Goal: Task Accomplishment & Management: Use online tool/utility

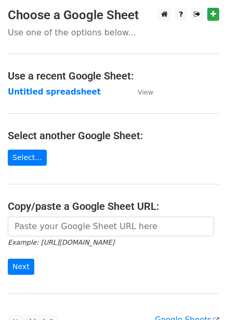
click at [67, 90] on strong "Untitled spreadsheet" at bounding box center [54, 91] width 93 height 9
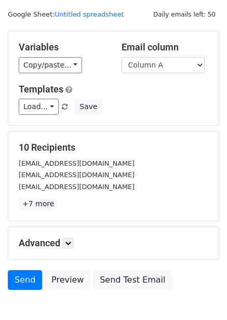
scroll to position [84, 0]
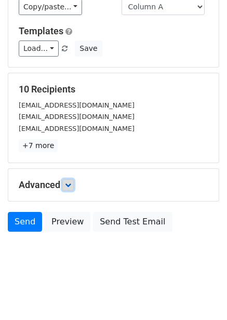
click at [68, 187] on icon at bounding box center [68, 185] width 6 height 6
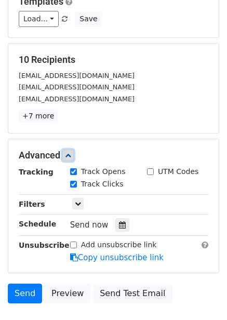
scroll to position [125, 0]
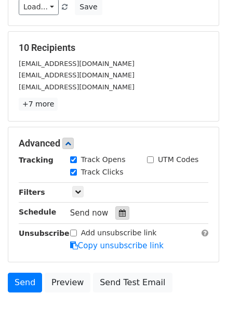
click at [120, 210] on icon at bounding box center [122, 212] width 7 height 7
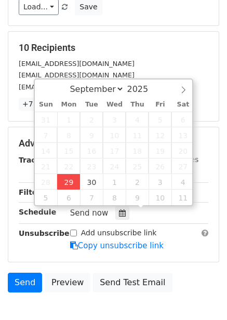
type input "2025-09-29 12:00"
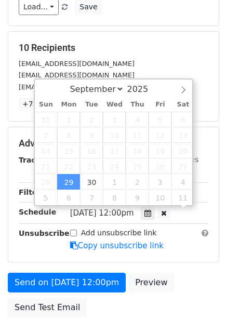
scroll to position [1, 0]
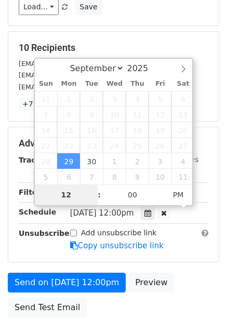
type input "4"
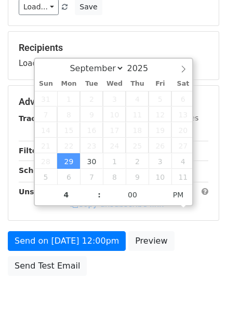
type input "2025-09-29 16:00"
click at [214, 250] on div "Send on Sep 29 at 12:00pm Preview Send Test Email" at bounding box center [113, 256] width 227 height 50
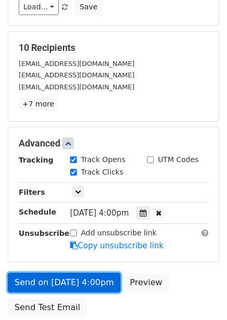
click at [95, 280] on link "Send on Sep 29 at 4:00pm" at bounding box center [64, 283] width 113 height 20
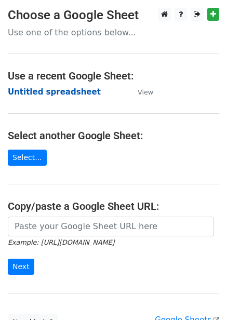
click at [78, 94] on strong "Untitled spreadsheet" at bounding box center [54, 91] width 93 height 9
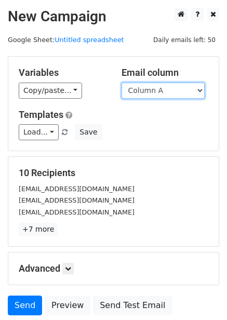
click at [152, 95] on select "Column A Column B Column C Column D Column E" at bounding box center [163, 91] width 83 height 16
select select "Column B"
click at [122, 83] on select "Column A Column B Column C Column D Column E" at bounding box center [163, 91] width 83 height 16
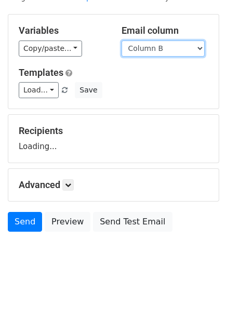
scroll to position [42, 0]
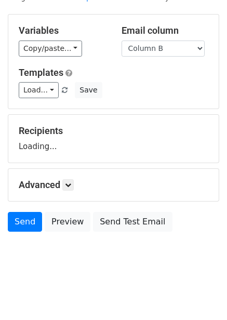
drag, startPoint x: 62, startPoint y: 182, endPoint x: 78, endPoint y: 187, distance: 16.3
click at [63, 183] on h5 "Advanced" at bounding box center [114, 184] width 190 height 11
click at [78, 187] on h5 "Advanced" at bounding box center [114, 184] width 190 height 11
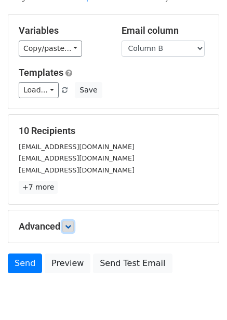
click at [69, 228] on icon at bounding box center [68, 226] width 6 height 6
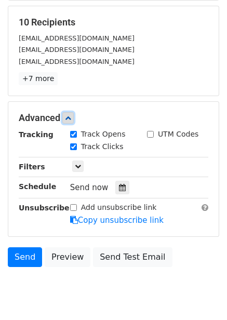
scroll to position [176, 0]
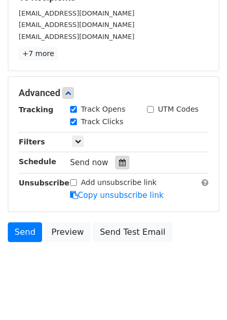
click at [120, 163] on icon at bounding box center [122, 162] width 7 height 7
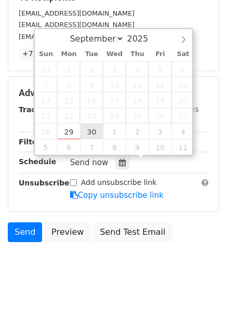
type input "2025-09-30 12:00"
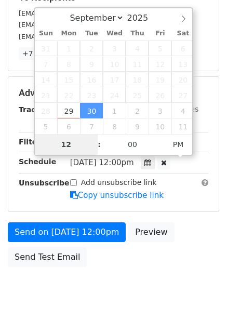
type input "5"
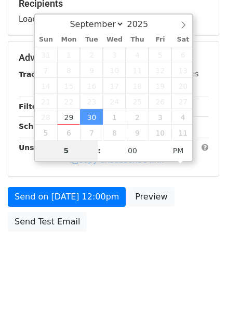
scroll to position [169, 0]
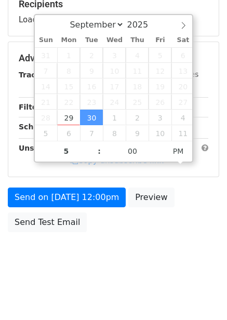
type input "2025-09-30 17:00"
click at [148, 218] on div "Send on Sep 30 at 12:00pm Preview Send Test Email" at bounding box center [113, 213] width 227 height 50
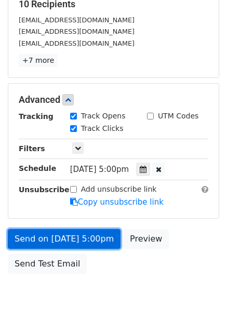
click at [96, 243] on link "Send on Sep 30 at 5:00pm" at bounding box center [64, 239] width 113 height 20
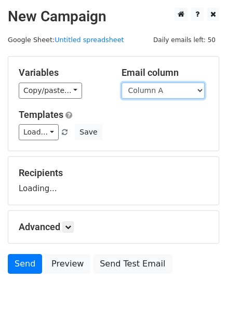
drag, startPoint x: 135, startPoint y: 92, endPoint x: 137, endPoint y: 98, distance: 6.1
click at [135, 92] on select "Column A Column B Column C Column D Column E" at bounding box center [163, 91] width 83 height 16
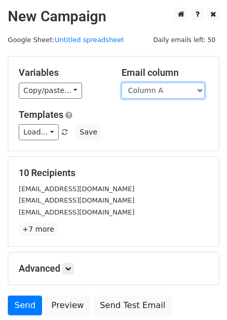
drag, startPoint x: 148, startPoint y: 83, endPoint x: 148, endPoint y: 93, distance: 10.4
click at [148, 83] on select "Column A Column B Column C Column D Column E" at bounding box center [163, 91] width 83 height 16
select select "Column C"
click at [122, 83] on select "Column A Column B Column C Column D Column E" at bounding box center [163, 91] width 83 height 16
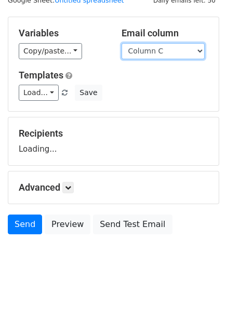
scroll to position [42, 0]
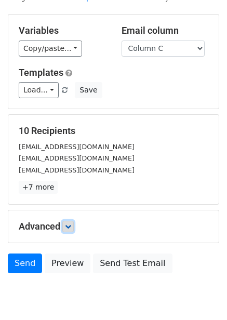
click at [71, 227] on icon at bounding box center [68, 226] width 6 height 6
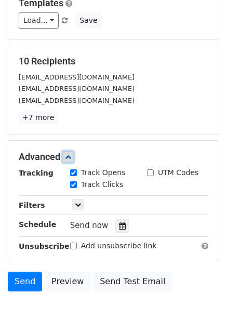
scroll to position [182, 0]
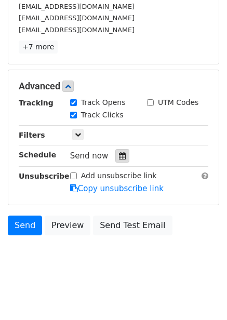
click at [119, 154] on icon at bounding box center [122, 155] width 7 height 7
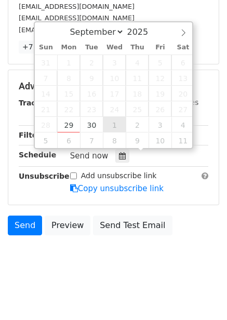
type input "2025-10-01 12:00"
select select "9"
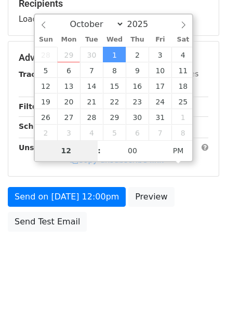
scroll to position [169, 0]
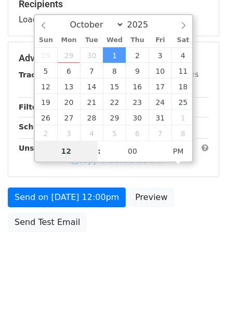
type input "6"
type input "2025-10-01 18:00"
click at [133, 231] on div "Send on Oct 1 at 12:00pm Preview Send Test Email" at bounding box center [113, 213] width 227 height 50
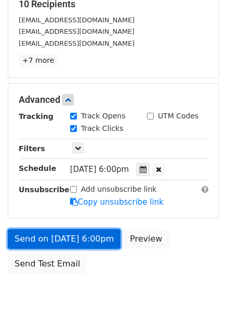
click at [95, 239] on link "Send on Oct 1 at 6:00pm" at bounding box center [64, 239] width 113 height 20
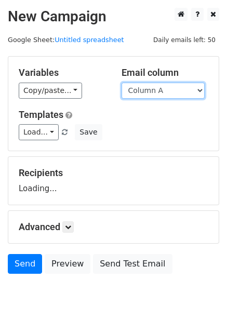
drag, startPoint x: 156, startPoint y: 89, endPoint x: 156, endPoint y: 95, distance: 5.7
click at [156, 89] on select "Column A Column B Column C Column D Column E" at bounding box center [163, 91] width 83 height 16
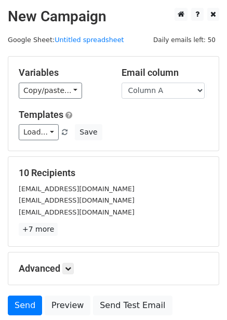
click at [155, 150] on div "Variables Copy/paste... {{Column A}} {{Column B}} {{Column C}} {{Column D}} {{C…" at bounding box center [113, 104] width 210 height 94
drag, startPoint x: 162, startPoint y: 91, endPoint x: 161, endPoint y: 97, distance: 5.7
click at [162, 91] on select "Column A Column B Column C Column D Column E" at bounding box center [163, 91] width 83 height 16
select select "Column D"
click at [122, 83] on select "Column A Column B Column C Column D Column E" at bounding box center [163, 91] width 83 height 16
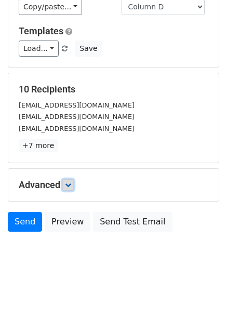
click at [71, 183] on icon at bounding box center [68, 185] width 6 height 6
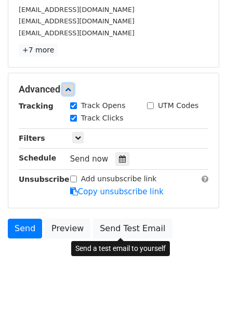
scroll to position [181, 0]
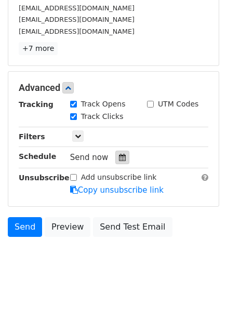
click at [120, 161] on icon at bounding box center [122, 157] width 7 height 7
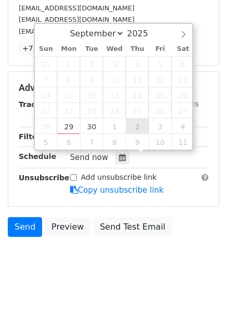
type input "2025-10-02 12:00"
select select "9"
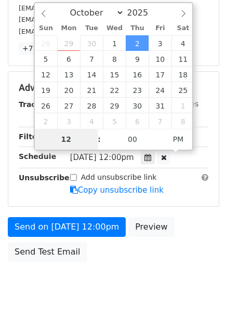
type input "7"
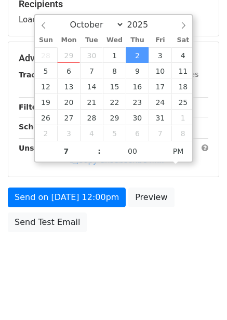
type input "2025-10-02 19:00"
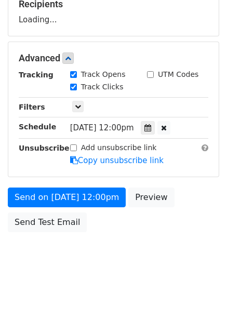
click at [144, 221] on div "Send on Oct 2 at 12:00pm Preview Send Test Email" at bounding box center [113, 213] width 227 height 50
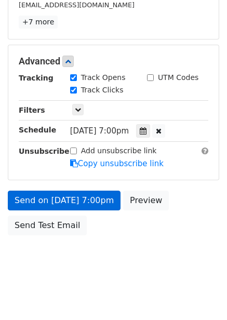
scroll to position [210, 0]
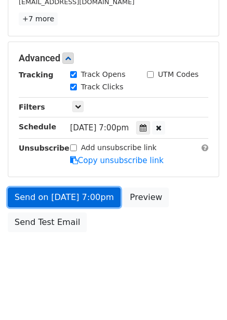
click at [89, 197] on link "Send on Oct 2 at 7:00pm" at bounding box center [64, 198] width 113 height 20
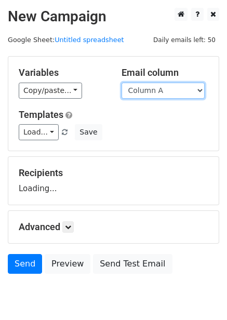
drag, startPoint x: 160, startPoint y: 87, endPoint x: 161, endPoint y: 98, distance: 11.0
click at [160, 87] on select "Column A Column B Column C Column D Column E" at bounding box center [163, 91] width 83 height 16
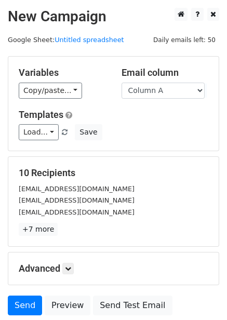
click at [167, 172] on h5 "10 Recipients" at bounding box center [114, 172] width 190 height 11
click at [161, 84] on select "Column A Column B Column C Column D Column E" at bounding box center [163, 91] width 83 height 16
select select "Column E"
click at [122, 83] on select "Column A Column B Column C Column D Column E" at bounding box center [163, 91] width 83 height 16
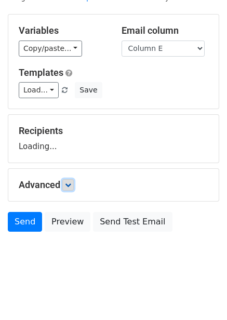
click at [71, 190] on link at bounding box center [67, 184] width 11 height 11
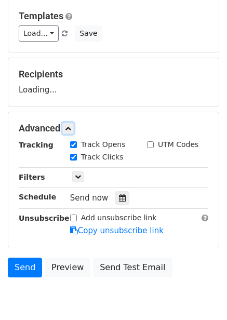
scroll to position [144, 0]
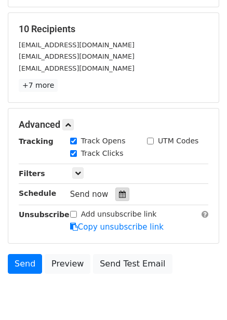
click at [119, 191] on icon at bounding box center [122, 194] width 7 height 7
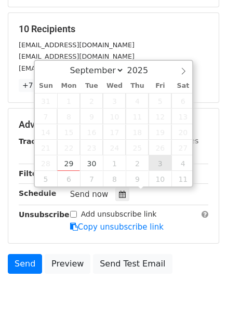
type input "[DATE] 12:00"
select select "9"
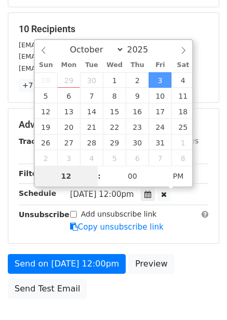
type input "8"
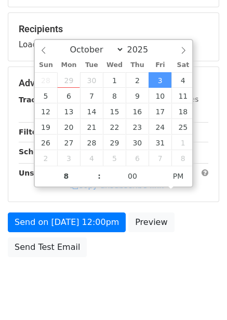
type input "[DATE] 20:00"
click at [161, 221] on div "Send on [DATE] 12:00pm Preview Send Test Email" at bounding box center [113, 238] width 227 height 50
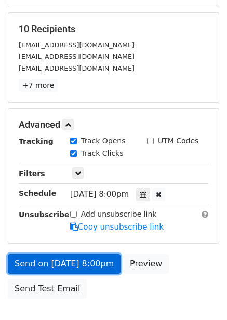
click at [95, 264] on link "Send on [DATE] 8:00pm" at bounding box center [64, 264] width 113 height 20
